Goal: Information Seeking & Learning: Learn about a topic

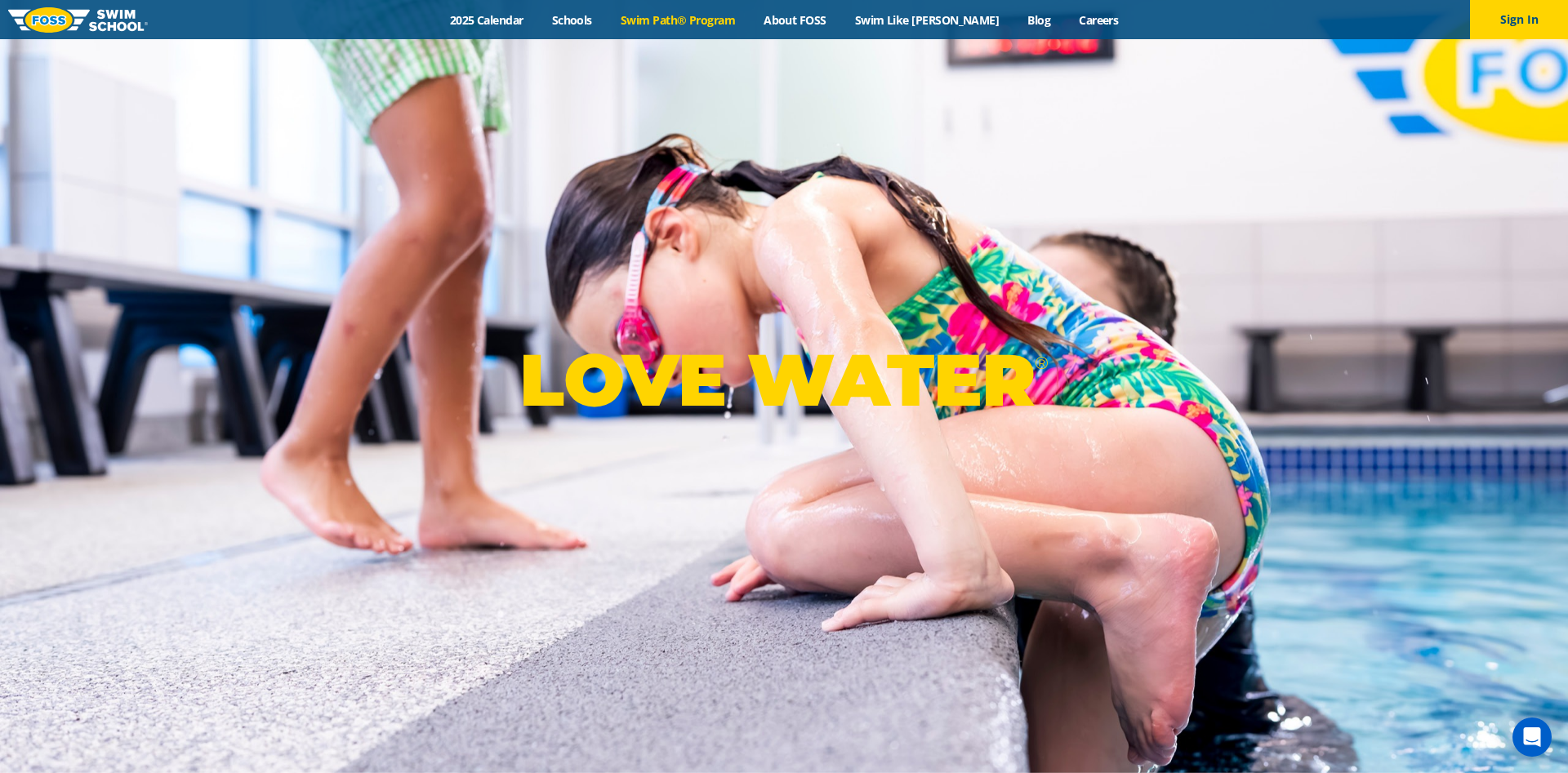
click at [678, 24] on link "Swim Path® Program" at bounding box center [677, 20] width 143 height 16
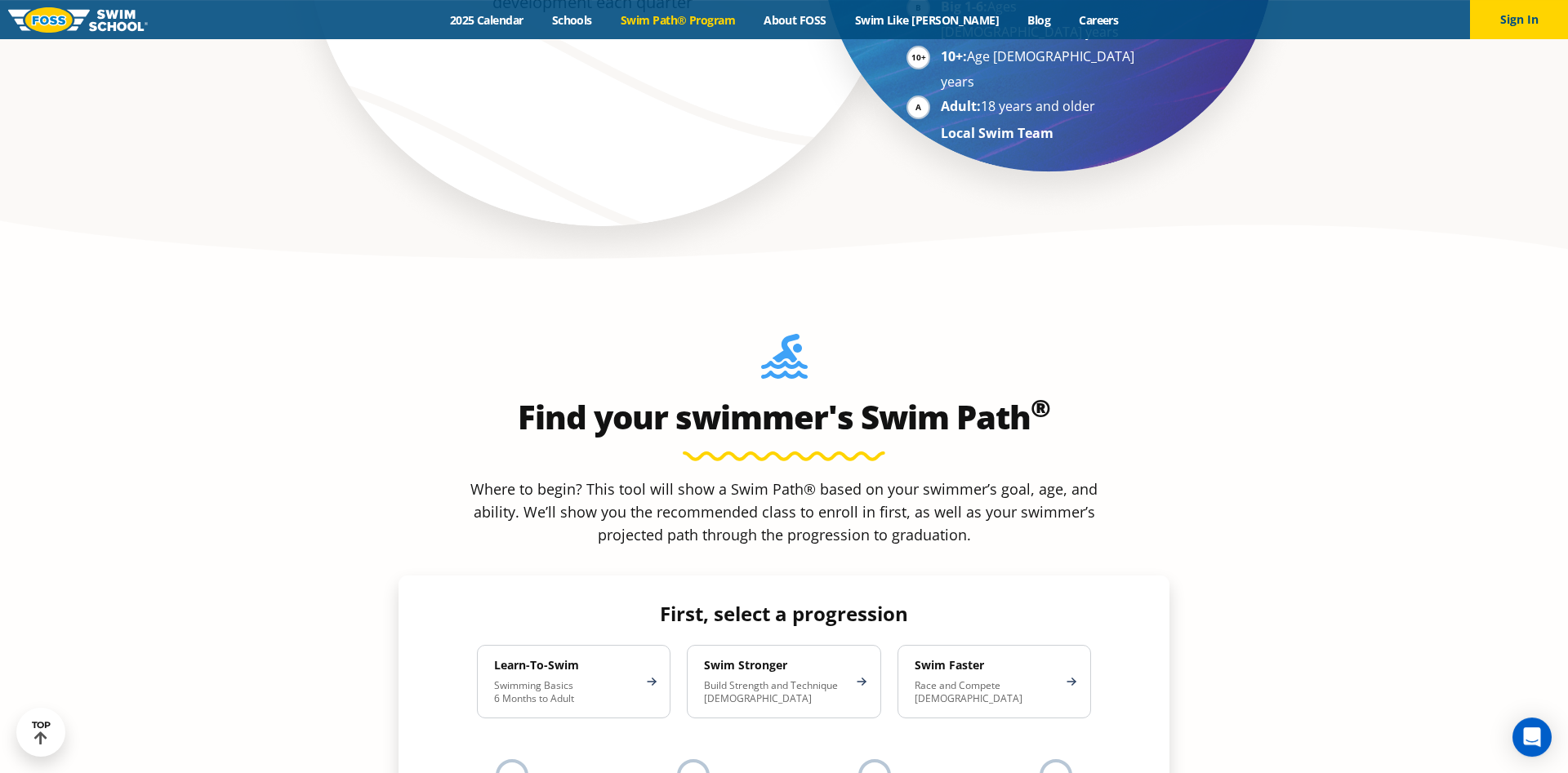
scroll to position [1416, 0]
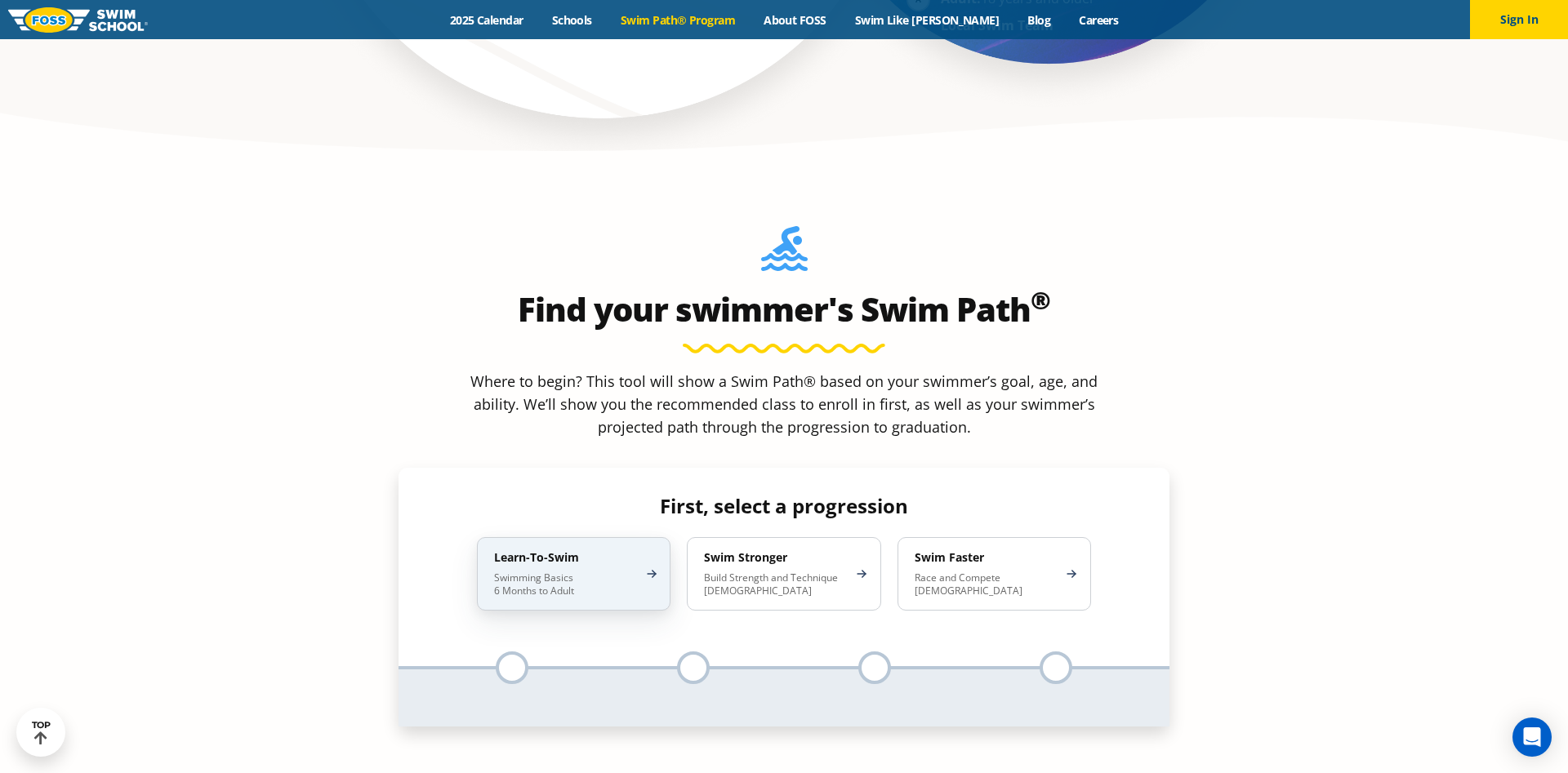
click at [551, 571] on p "Swimming Basics 6 Months to Adult" at bounding box center [566, 584] width 143 height 26
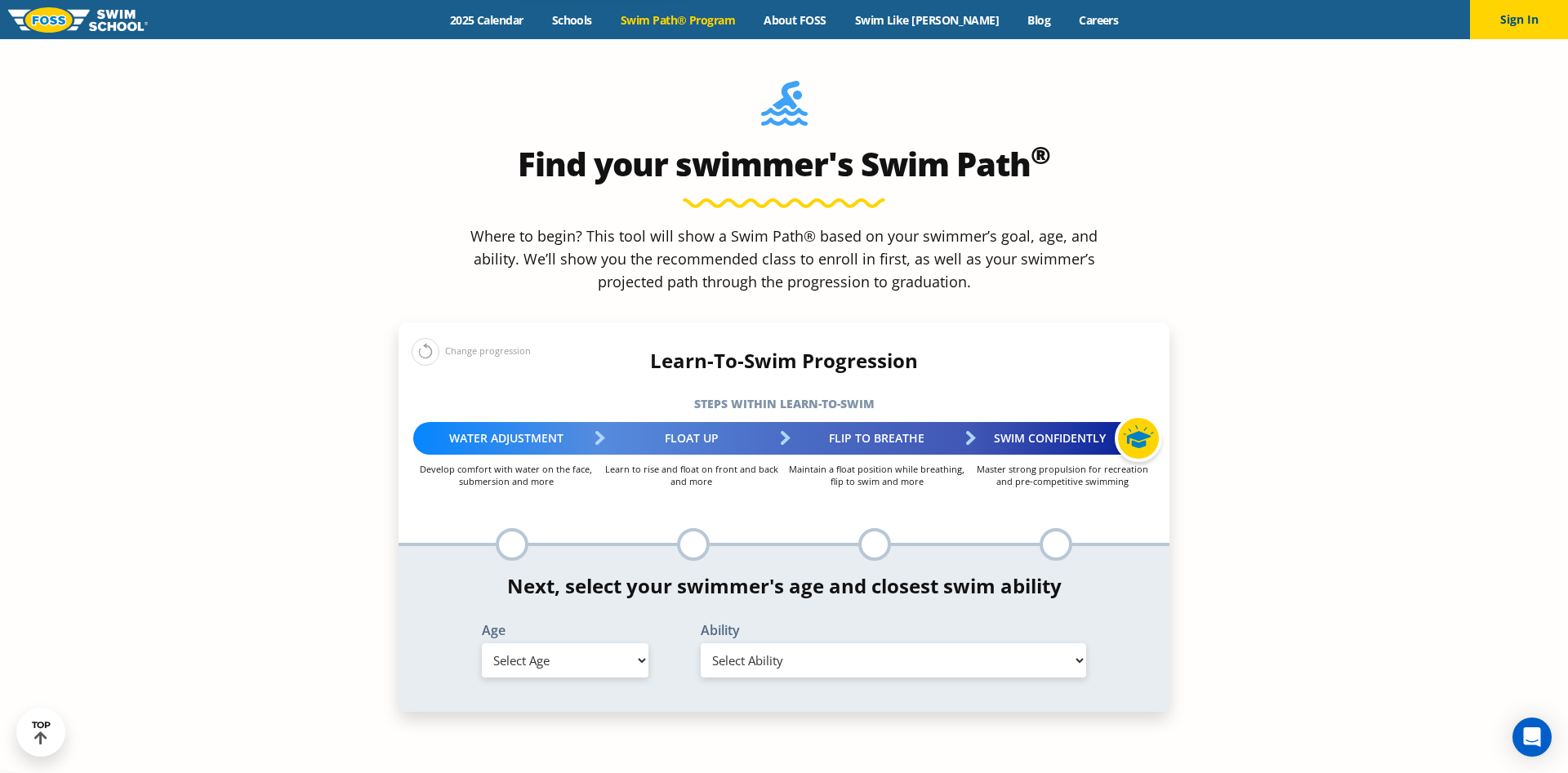
scroll to position [1583, 0]
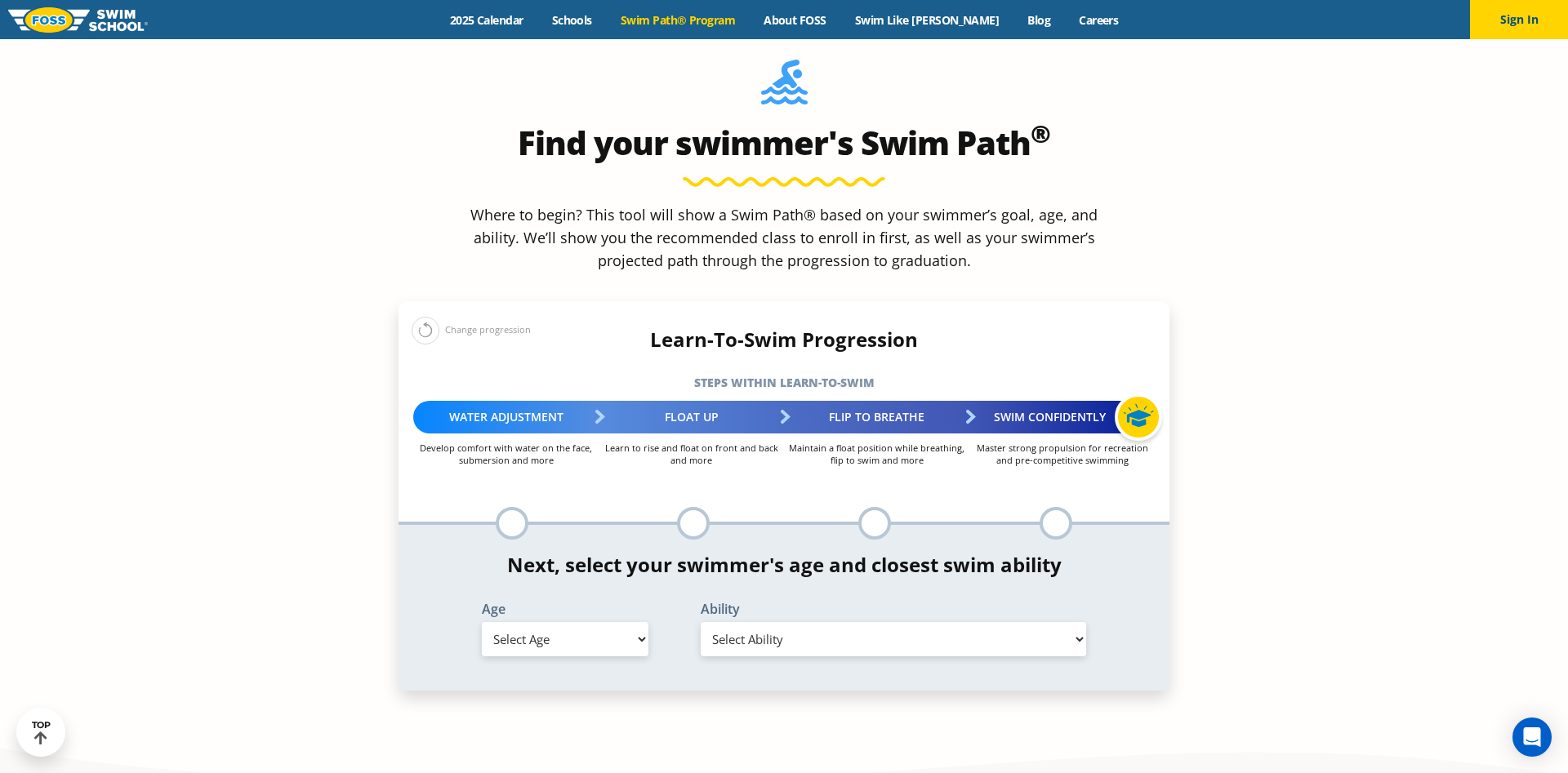
click at [482, 622] on select "Select Age 6 months - 1 year 1 year 2 years 3 years 4 years 5 years 6 years 7 y…" at bounding box center [565, 639] width 167 height 34
select select "2-years"
click option "2 years" at bounding box center [0, 0] width 0 height 0
click at [700, 622] on select "Select Ability First in-water experience Comfortable with water poured over the…" at bounding box center [893, 639] width 386 height 34
select select "2-years-comfortable-with-water-poured-over-face-eyes-and-ears-and-with-ears-in-…"
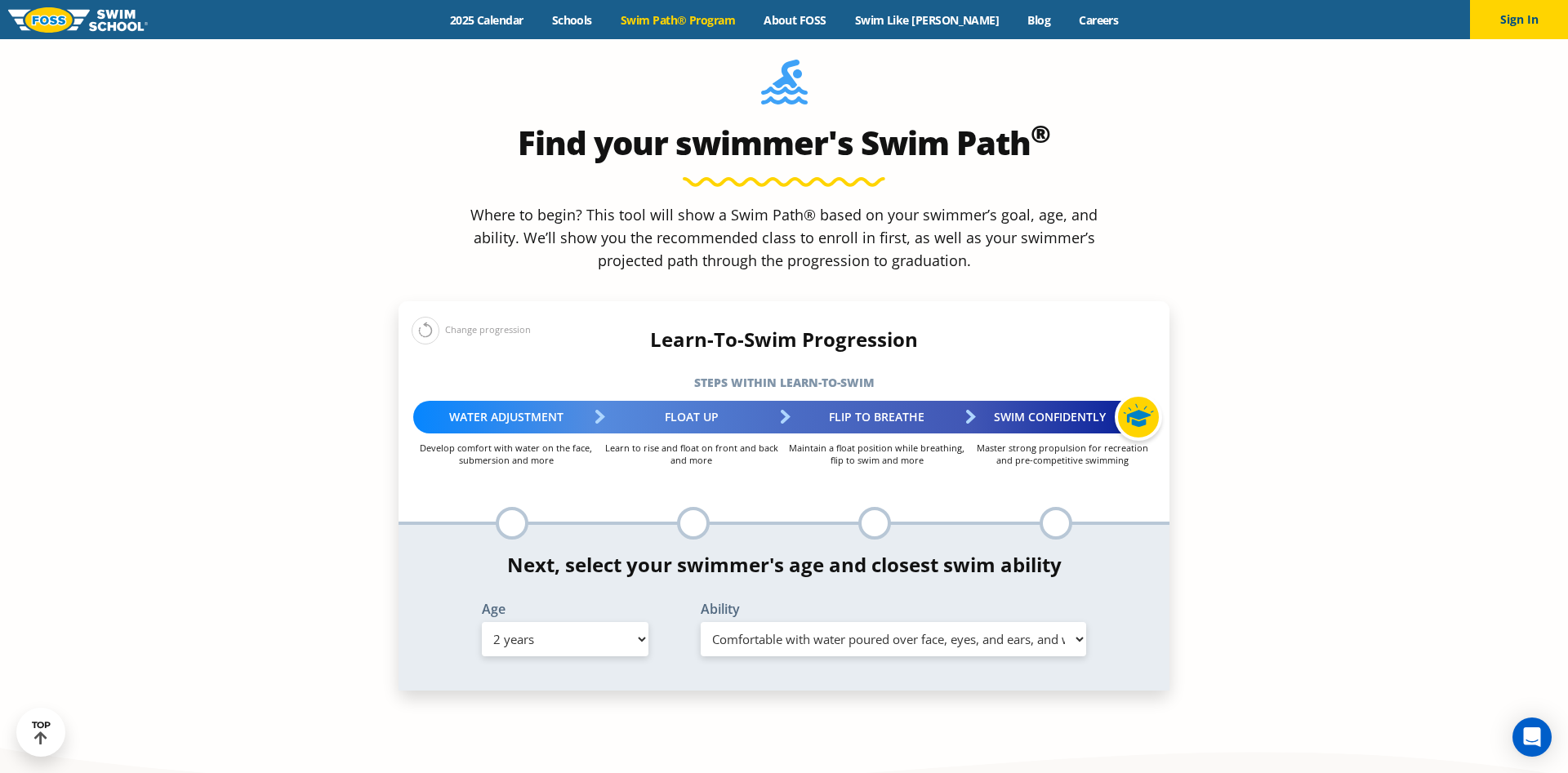
click option "Comfortable with water poured over face, eyes, and ears, and with ears in water…" at bounding box center [0, 0] width 0 height 0
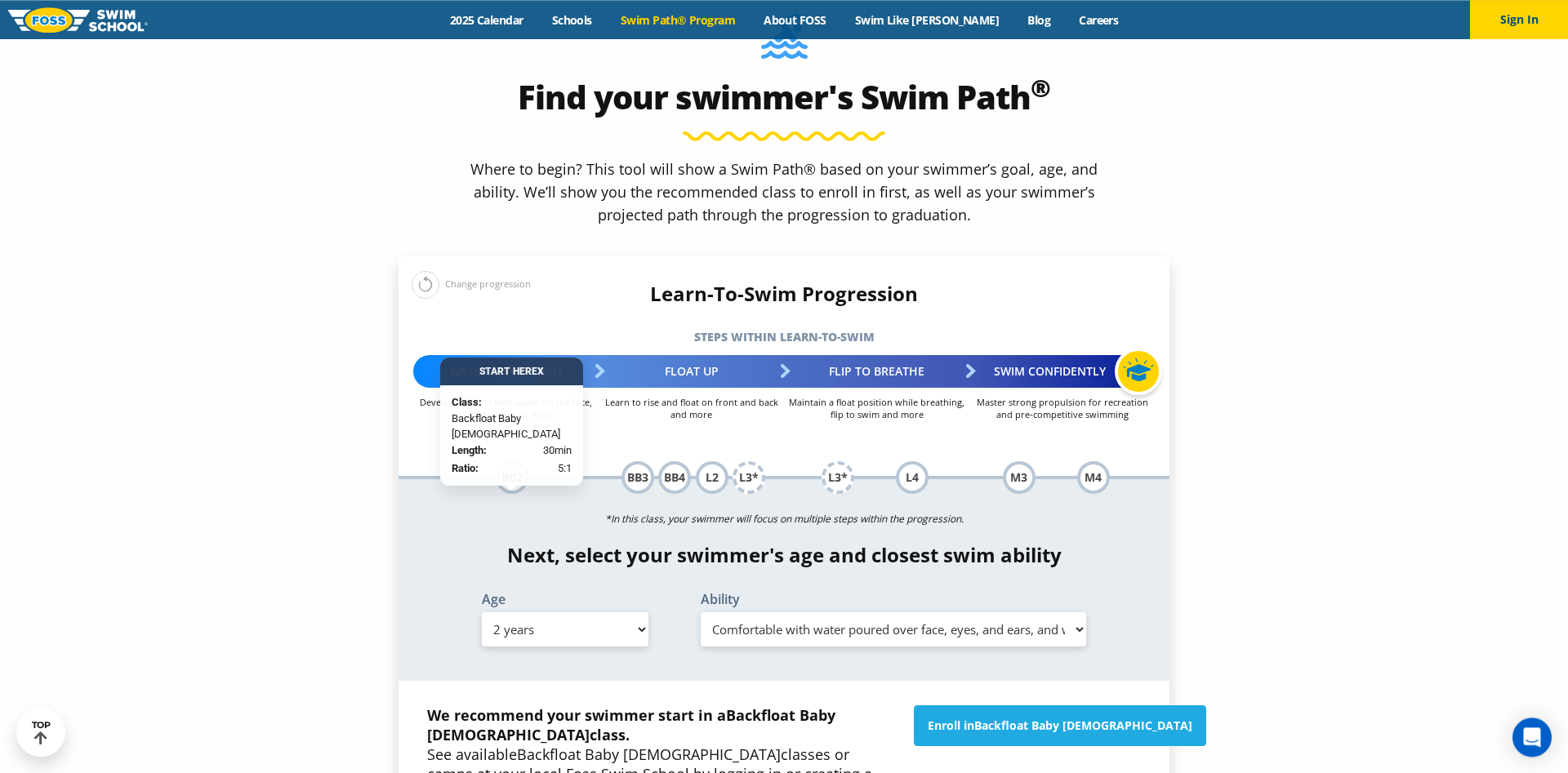
scroll to position [1666, 0]
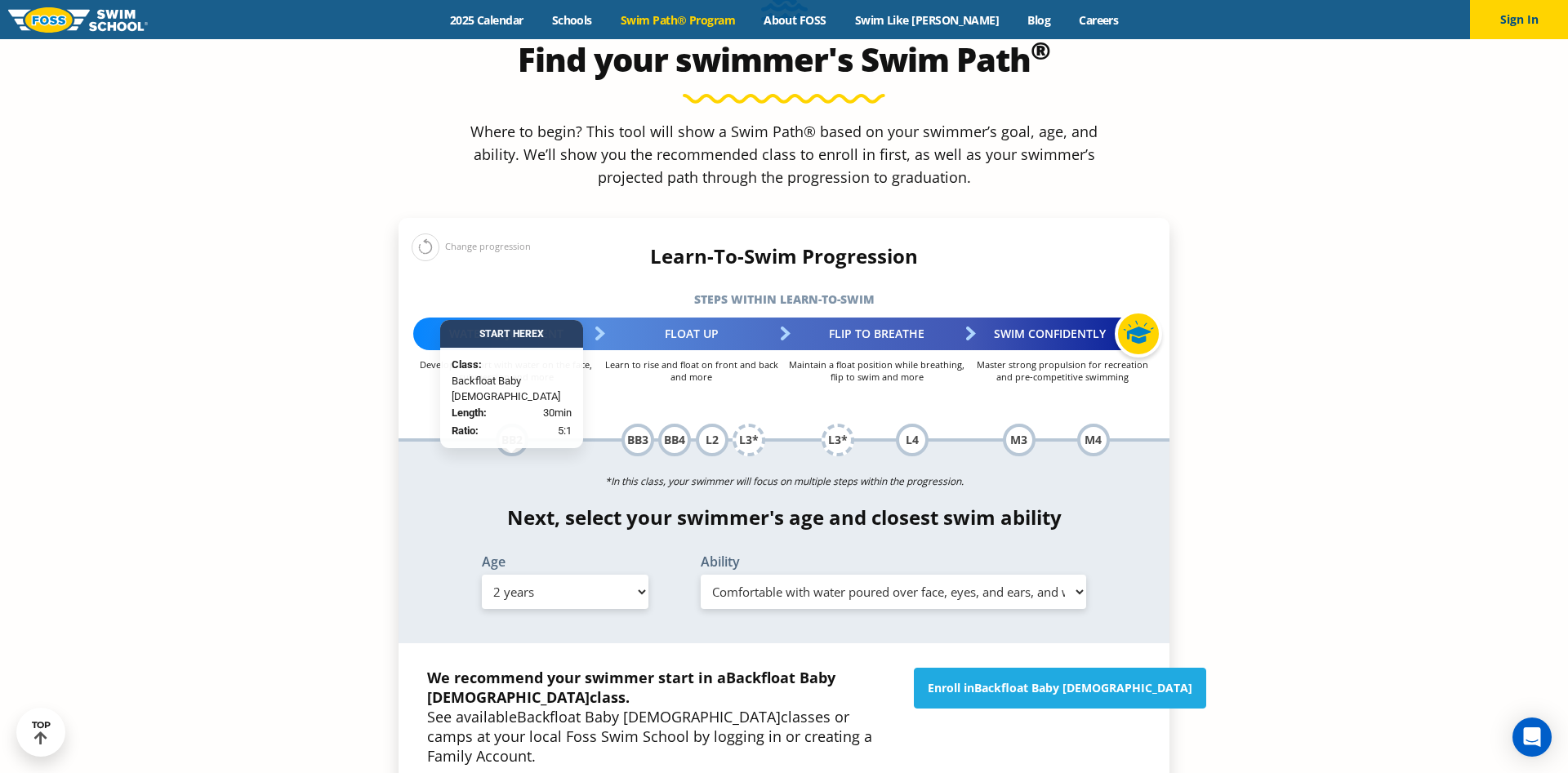
click at [700, 575] on select "Select Ability First in-water experience Comfortable with water poured over the…" at bounding box center [893, 591] width 386 height 34
click option "Comfortable with water poured over face, eyes, and ears, and with ears in water…" at bounding box center [0, 0] width 0 height 0
click at [700, 575] on select "Select Ability First in-water experience Comfortable with water poured over the…" at bounding box center [893, 591] width 386 height 34
click at [474, 555] on div "Age Select Age 6 months - 1 year 1 year 2 years 3 years 4 years 5 years 6 years…" at bounding box center [565, 582] width 202 height 54
click at [482, 575] on select "Select Age 6 months - 1 year 1 year 2 years 3 years 4 years 5 years 6 years 7 y…" at bounding box center [565, 591] width 167 height 34
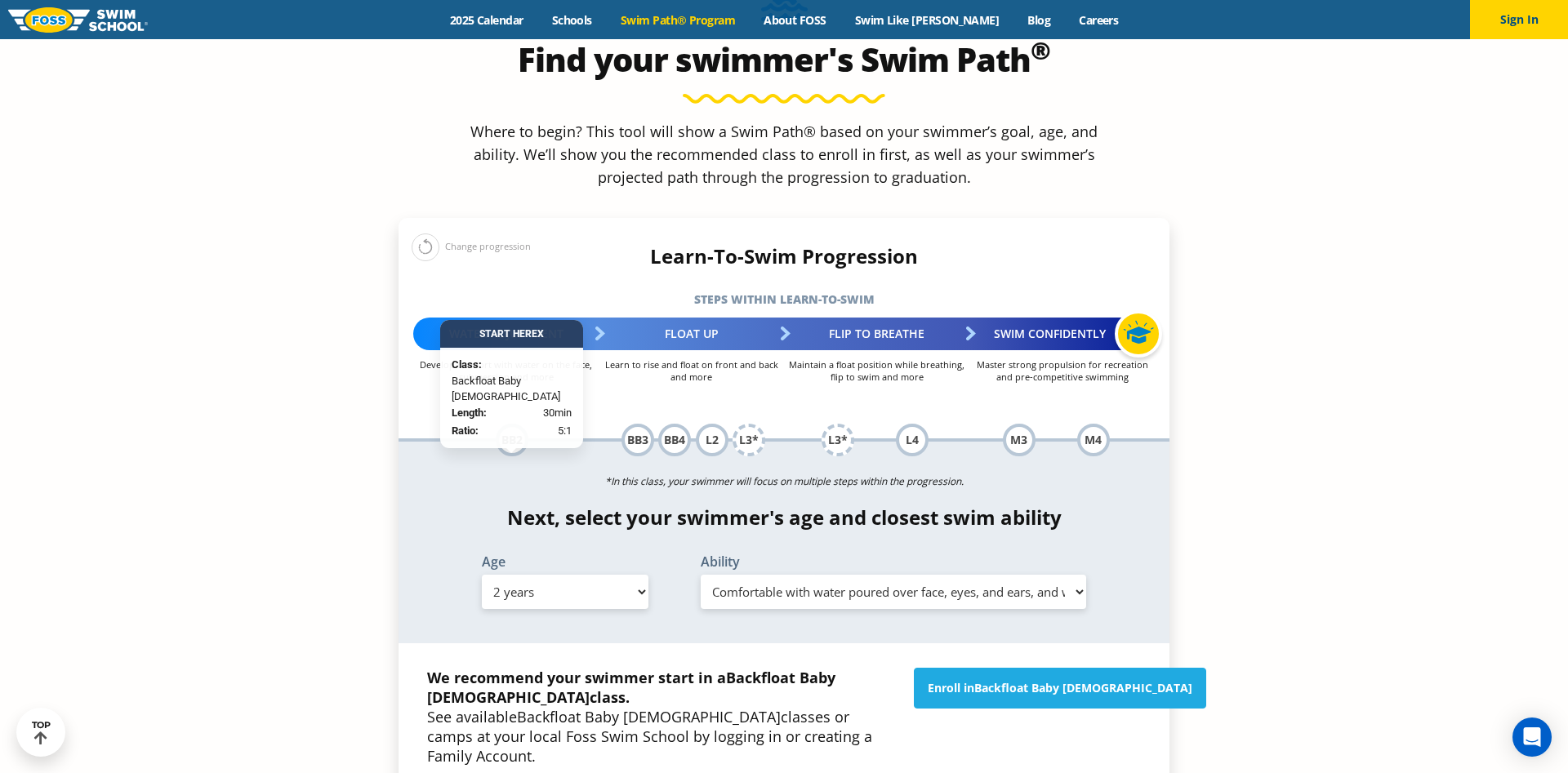
click at [700, 575] on select "Select Ability First in-water experience Comfortable with water poured over the…" at bounding box center [893, 591] width 386 height 34
click at [482, 575] on select "Select Age 6 months - 1 year 1 year 2 years 3 years 4 years 5 years 6 years 7 y…" at bounding box center [565, 591] width 167 height 34
select select "4-years"
click option "4 years" at bounding box center [0, 0] width 0 height 0
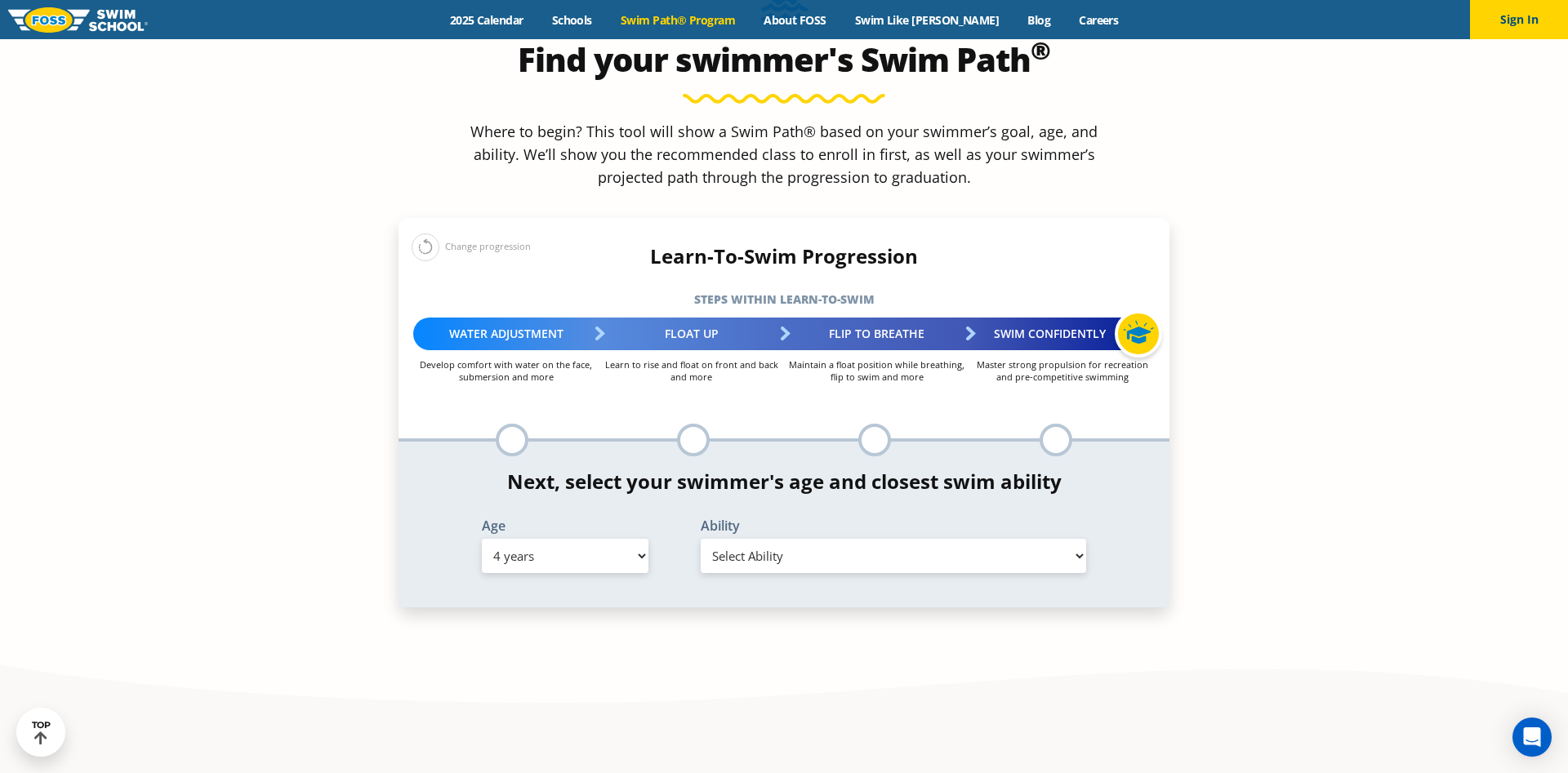
click at [700, 539] on select "Select Ability First in-water experience When in the water, reliant on a life j…" at bounding box center [893, 555] width 386 height 34
select select "4-years-uncomfortable-putting-face-in-the-water-andor-getting-water-on-ears-whi…"
click option "Uncomfortable putting face in the water and/or getting water on ears while floa…" at bounding box center [0, 0] width 0 height 0
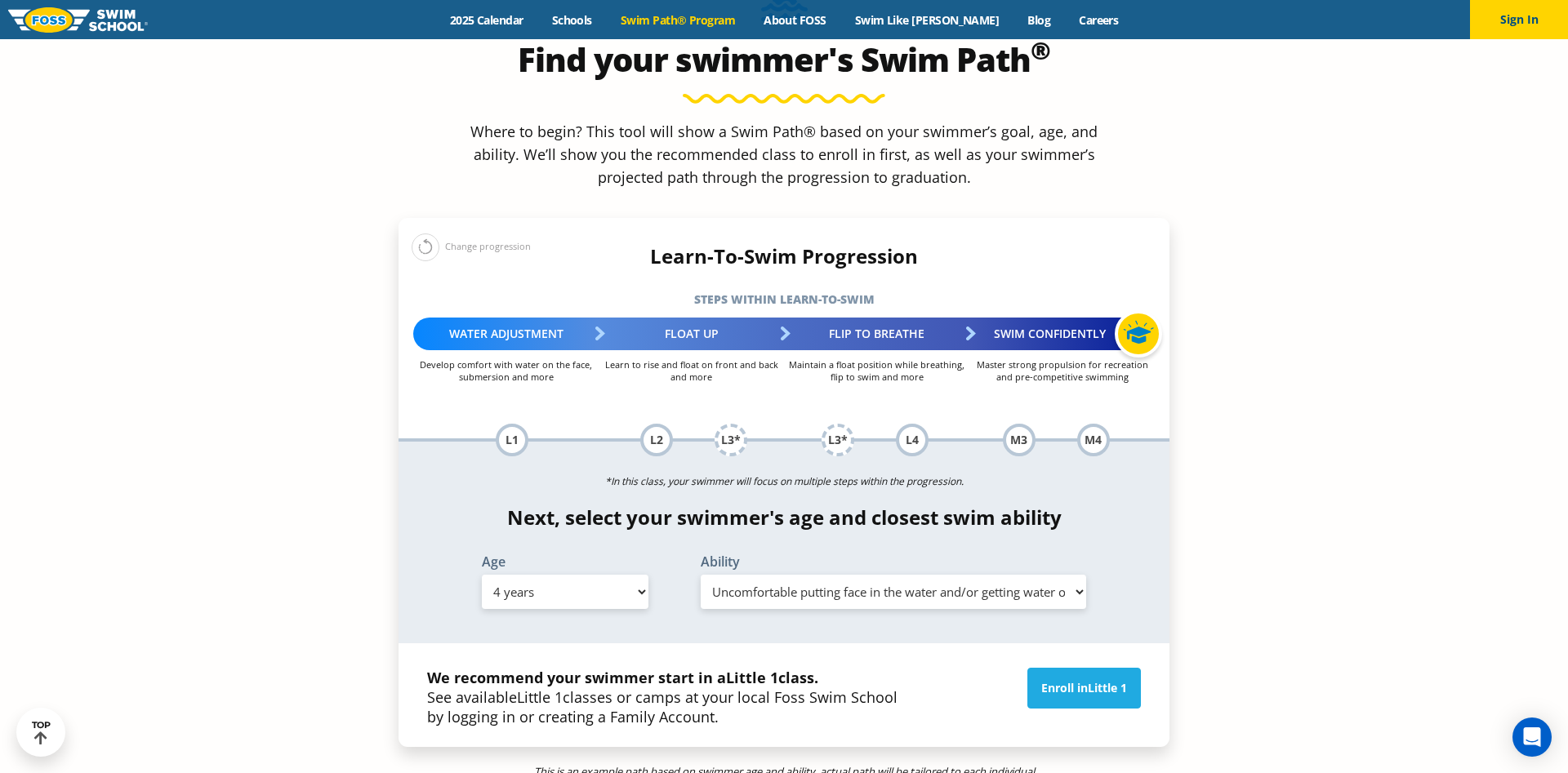
click at [554, 470] on p "*In this class, your swimmer will focus on multiple steps within the progressio…" at bounding box center [783, 481] width 771 height 23
click at [482, 575] on select "Select Age 6 months - 1 year 1 year 2 years 3 years 4 years 5 years 6 years 7 y…" at bounding box center [565, 591] width 167 height 34
select select "2-years"
click option "2 years" at bounding box center [0, 0] width 0 height 0
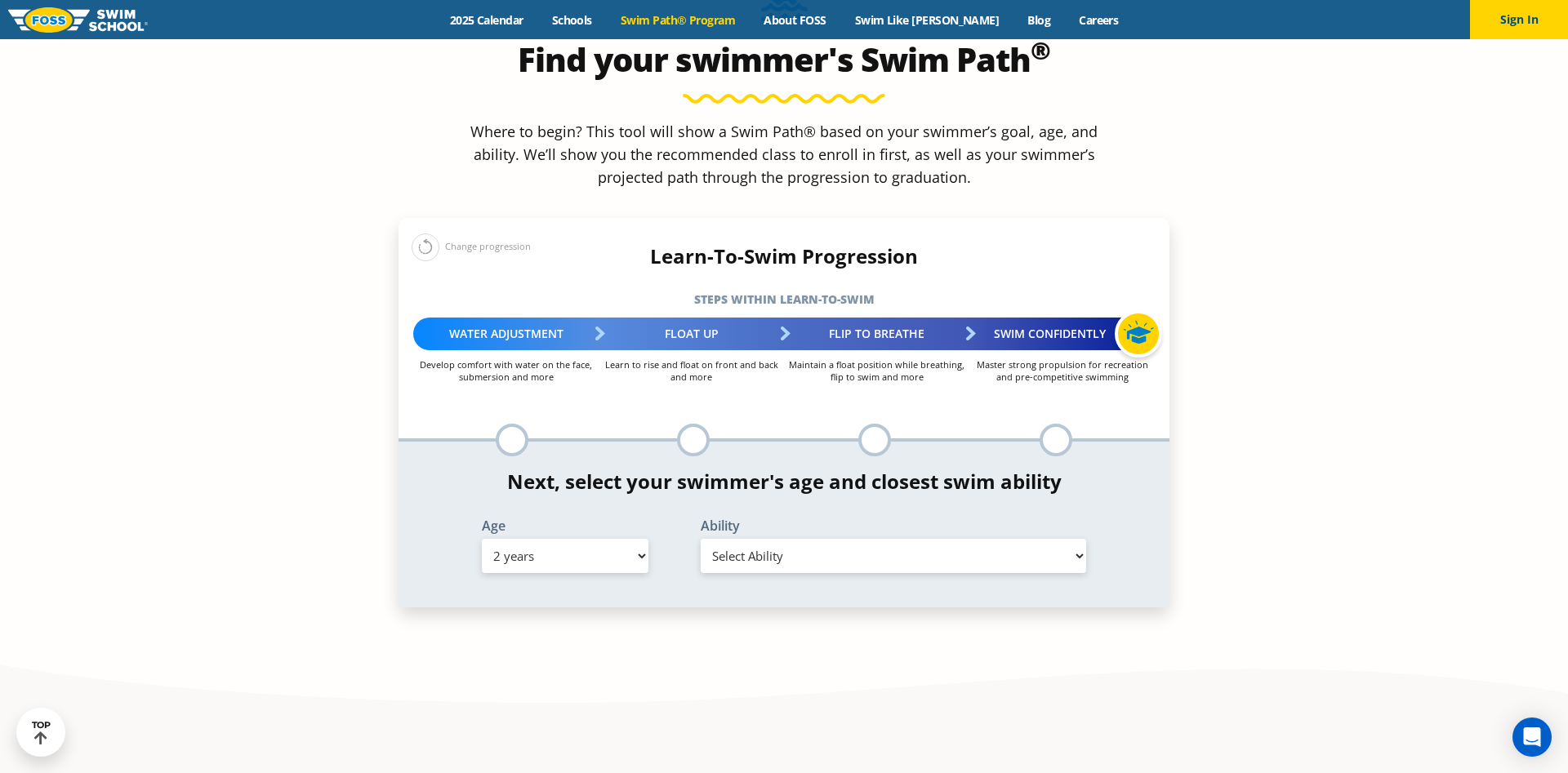
click at [700, 539] on select "Select Ability First in-water experience Comfortable with water poured over the…" at bounding box center [893, 555] width 386 height 34
select select "2-years-comfortable-with-water-poured-over-face-eyes-and-ears-and-with-ears-in-…"
click option "Comfortable with water poured over face, eyes, and ears, and with ears in water…" at bounding box center [0, 0] width 0 height 0
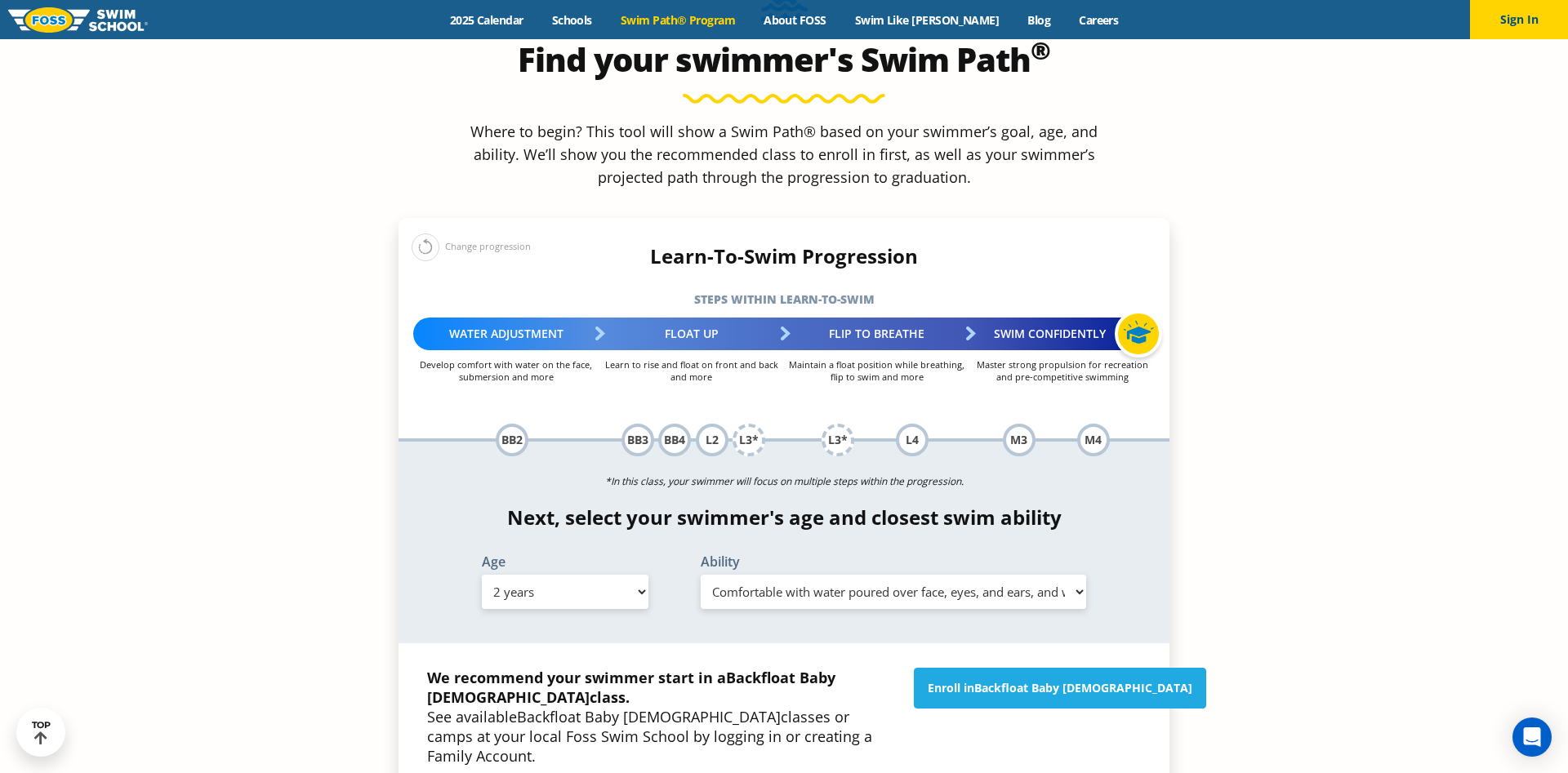
click at [482, 575] on select "Select Age 6 months - 1 year 1 year 2 years 3 years 4 years 5 years 6 years 7 y…" at bounding box center [565, 591] width 167 height 34
select select "4-years"
click option "4 years" at bounding box center [0, 0] width 0 height 0
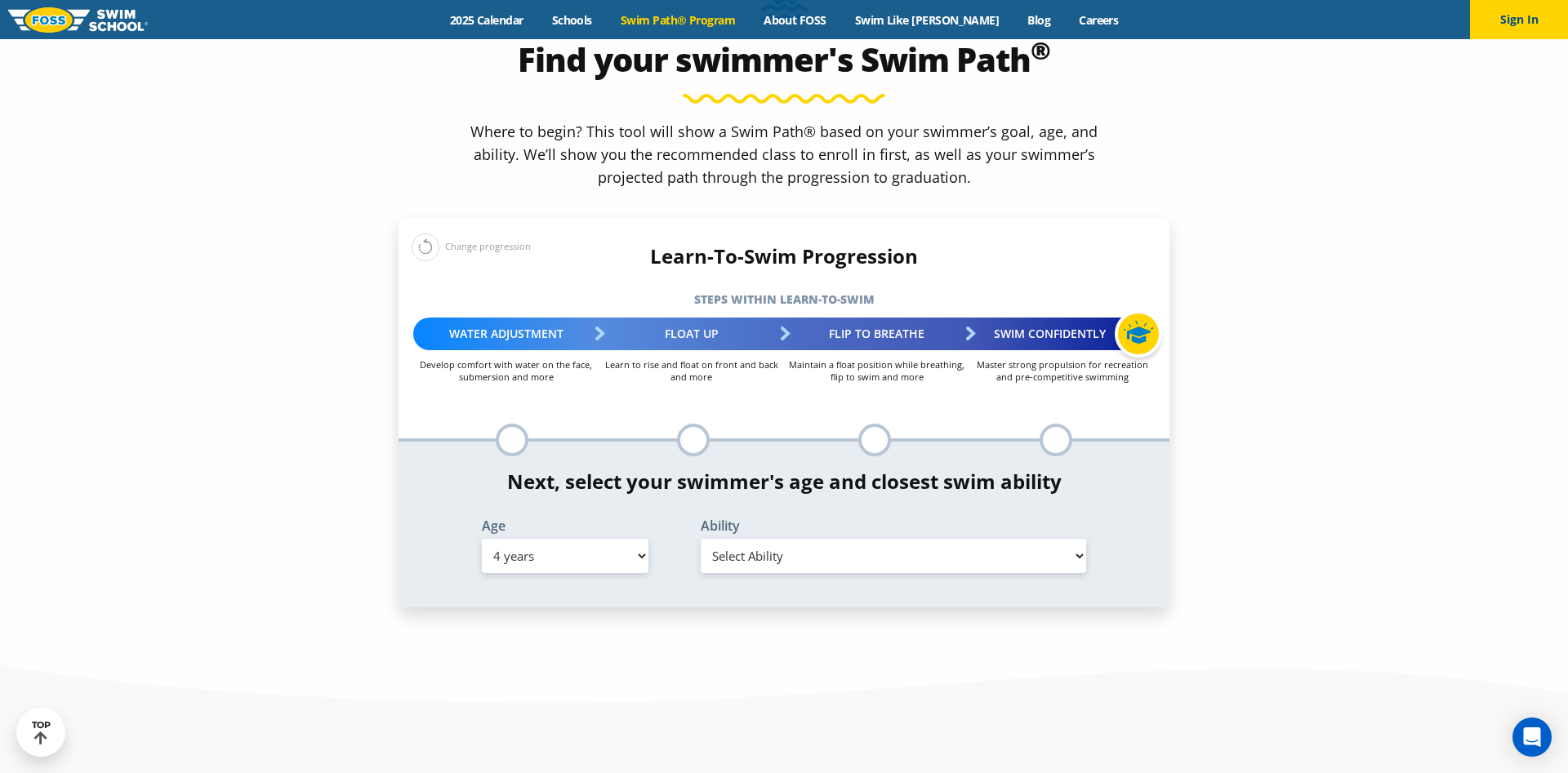
click at [700, 539] on select "Select Ability First in-water experience When in the water, reliant on a life j…" at bounding box center [893, 555] width 386 height 34
select select "4-years-uncomfortable-putting-face-in-the-water-andor-getting-water-on-ears-whi…"
click option "Uncomfortable putting face in the water and/or getting water on ears while floa…" at bounding box center [0, 0] width 0 height 0
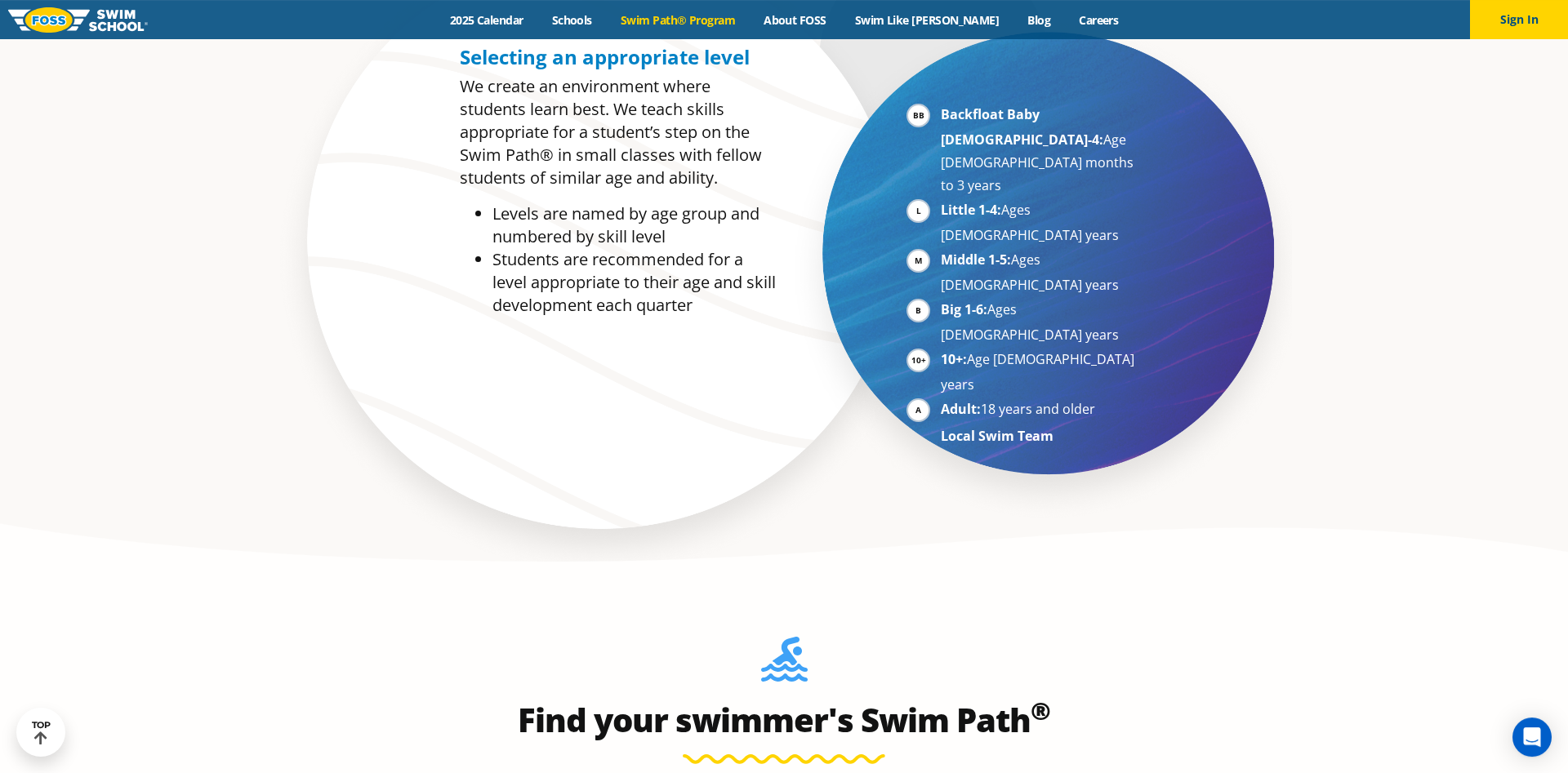
scroll to position [1000, 0]
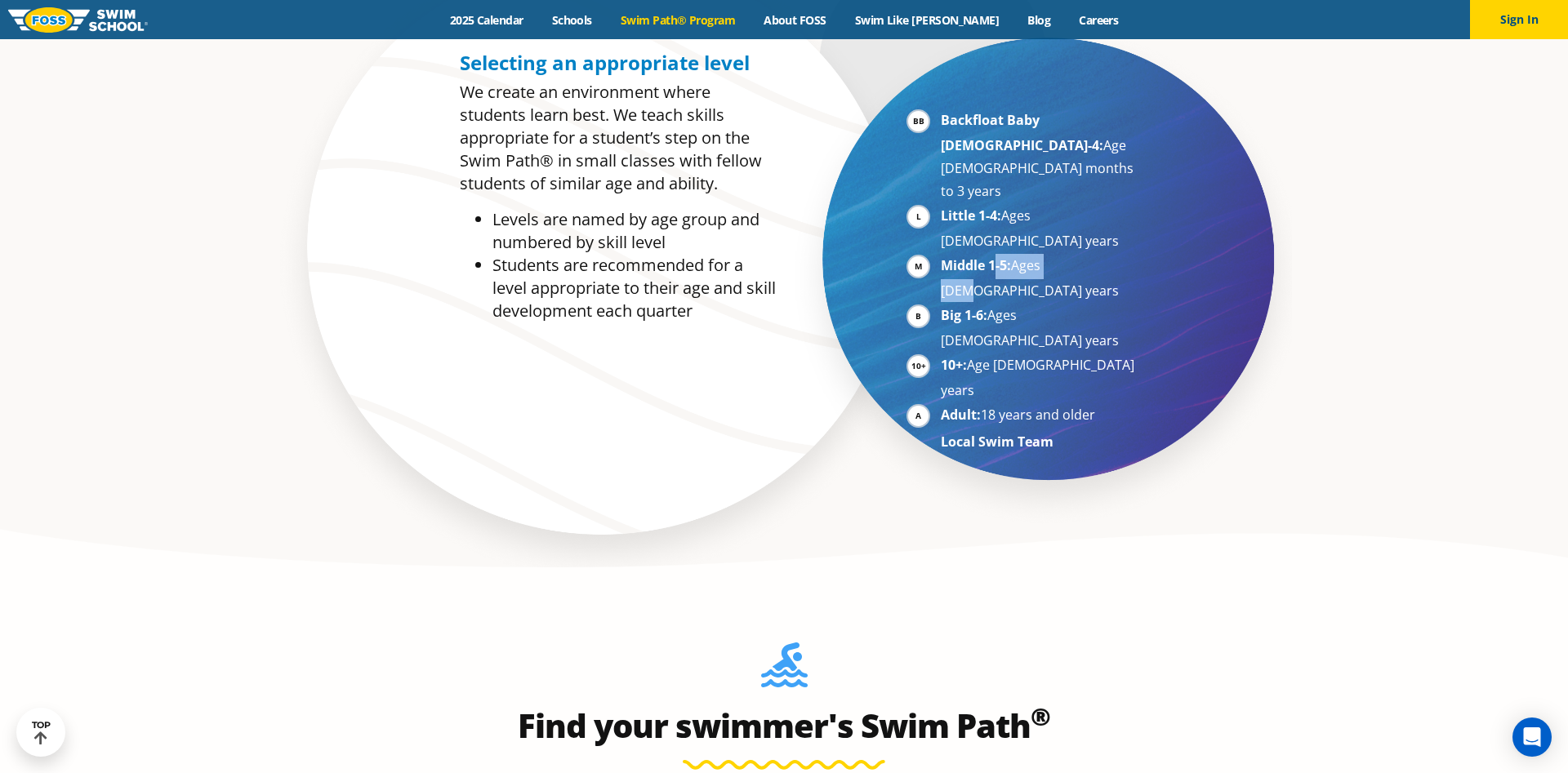
drag, startPoint x: 1067, startPoint y: 200, endPoint x: 997, endPoint y: 195, distance: 70.2
click at [997, 254] on li "Middle 1-5: Ages 5-7 years" at bounding box center [1040, 279] width 200 height 49
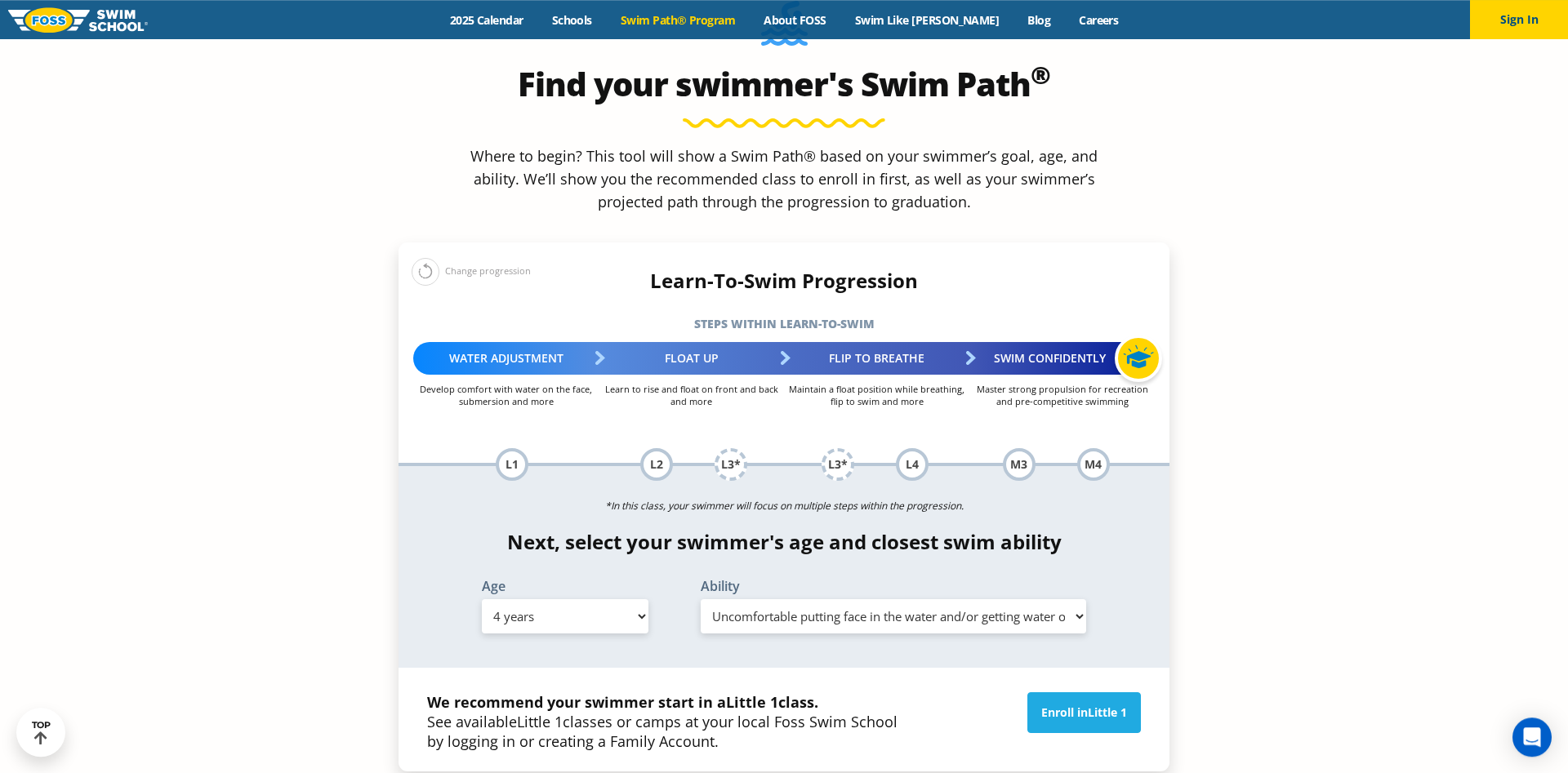
scroll to position [1666, 0]
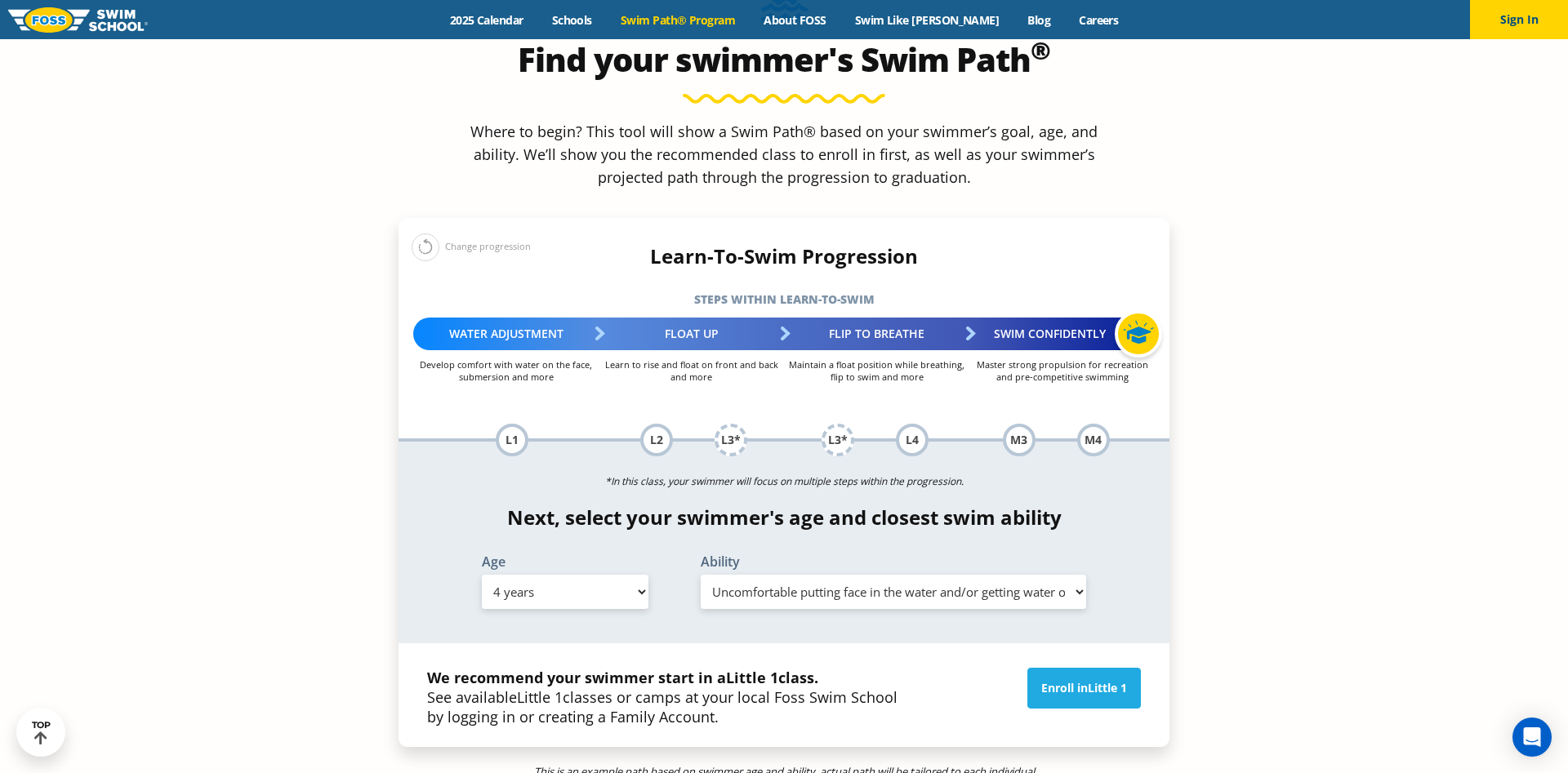
click at [482, 575] on select "Select Age 6 months - 1 year 1 year 2 years 3 years 4 years 5 years 6 years 7 y…" at bounding box center [565, 591] width 167 height 34
select select "5-years"
click option "5 years" at bounding box center [0, 0] width 0 height 0
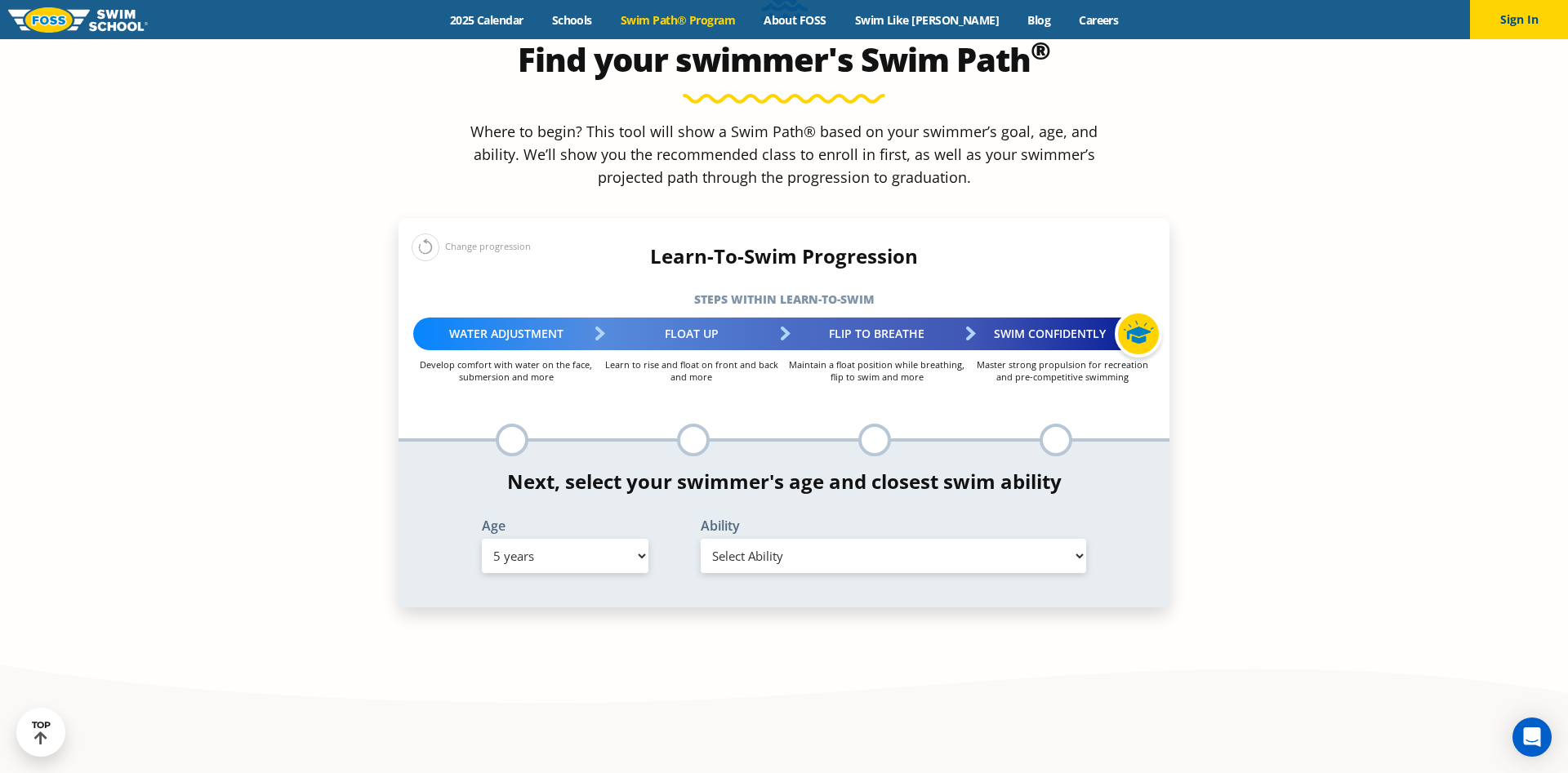
click at [700, 539] on select "Select Ability First in-water experience When in the water, reliant on a life j…" at bounding box center [893, 555] width 386 height 34
select select "5-years-uncomfortable-putting-face-in-the-water-andor-getting-water-on-ears-whi…"
click option "Uncomfortable putting face in the water and/or getting water on ears while floa…" at bounding box center [0, 0] width 0 height 0
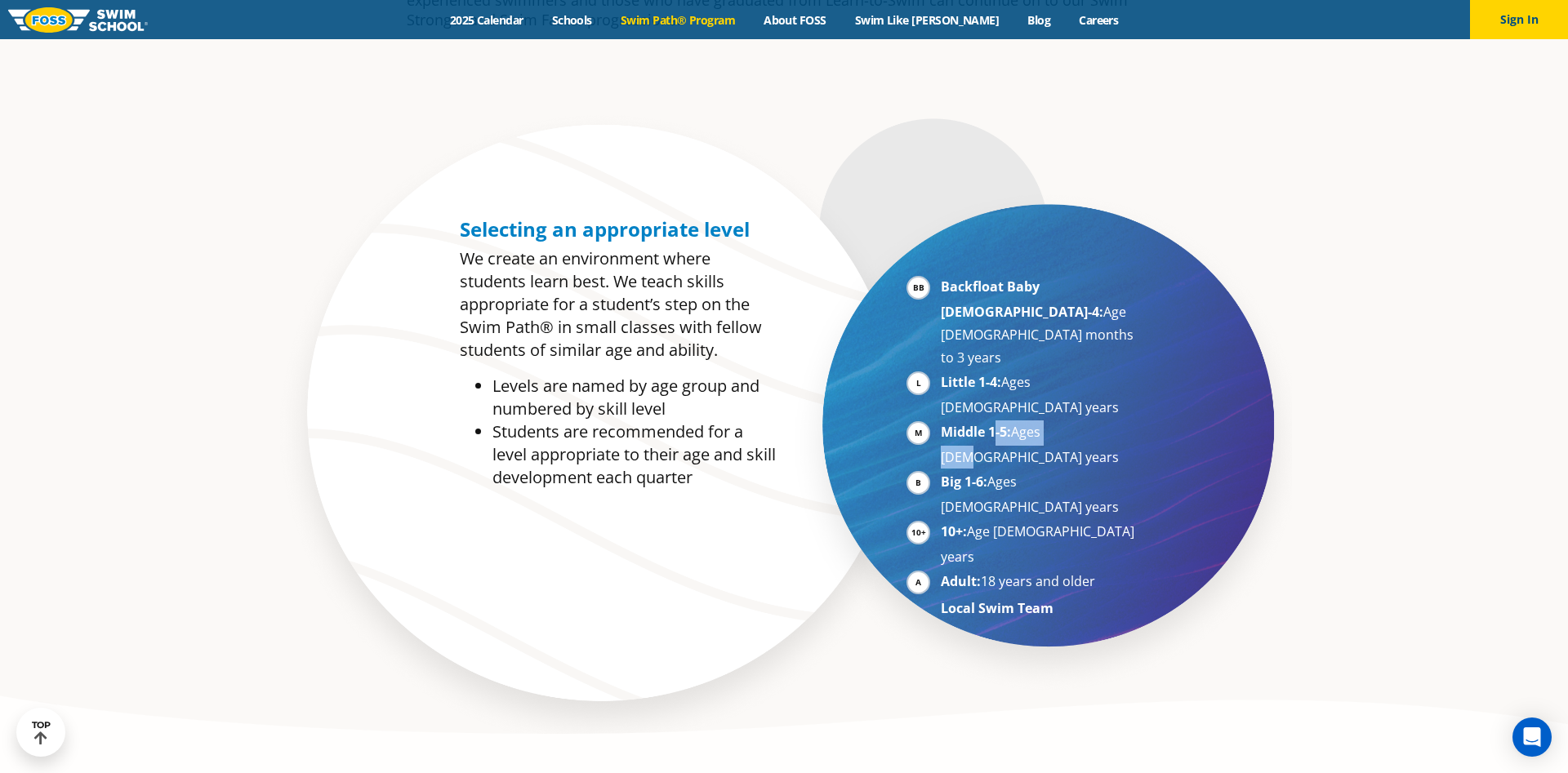
scroll to position [916, 0]
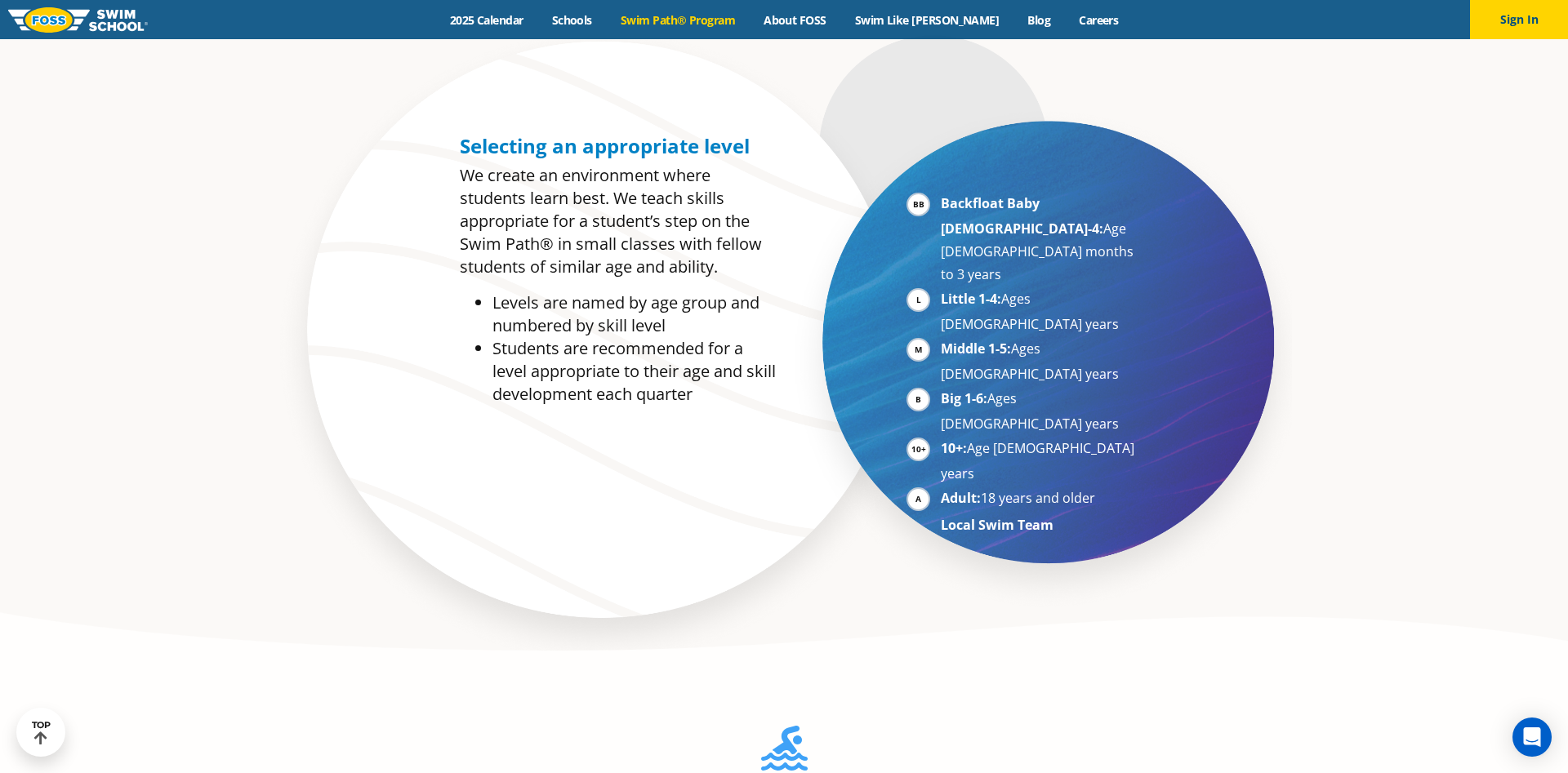
click at [958, 337] on li "Middle 1-5: Ages 5-7 years" at bounding box center [1040, 361] width 200 height 49
click at [965, 390] on strong "Big 1-6:" at bounding box center [964, 398] width 47 height 18
